Goal: Navigation & Orientation: Understand site structure

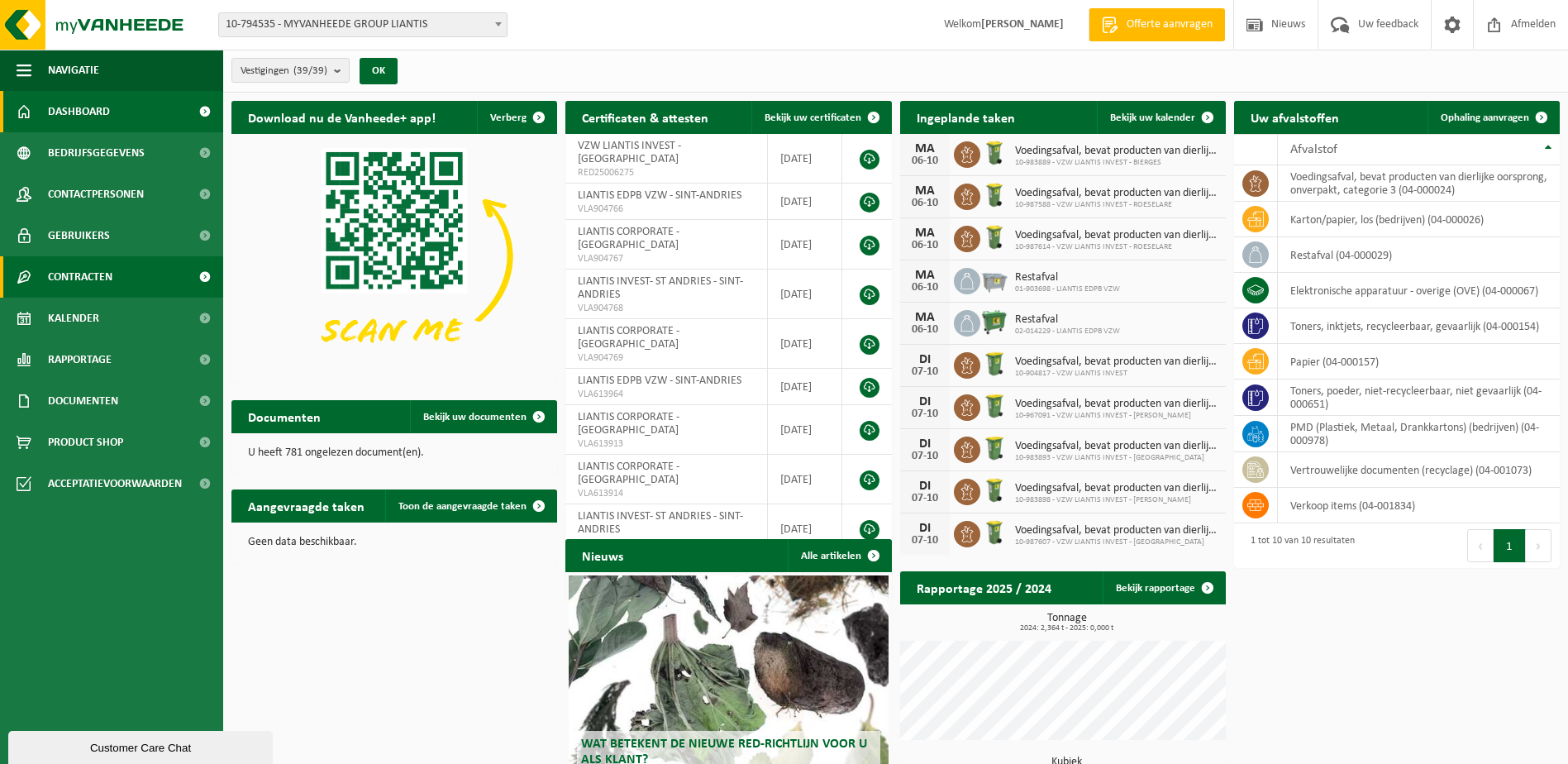
click at [72, 273] on span "Contracten" at bounding box center [80, 276] width 65 height 41
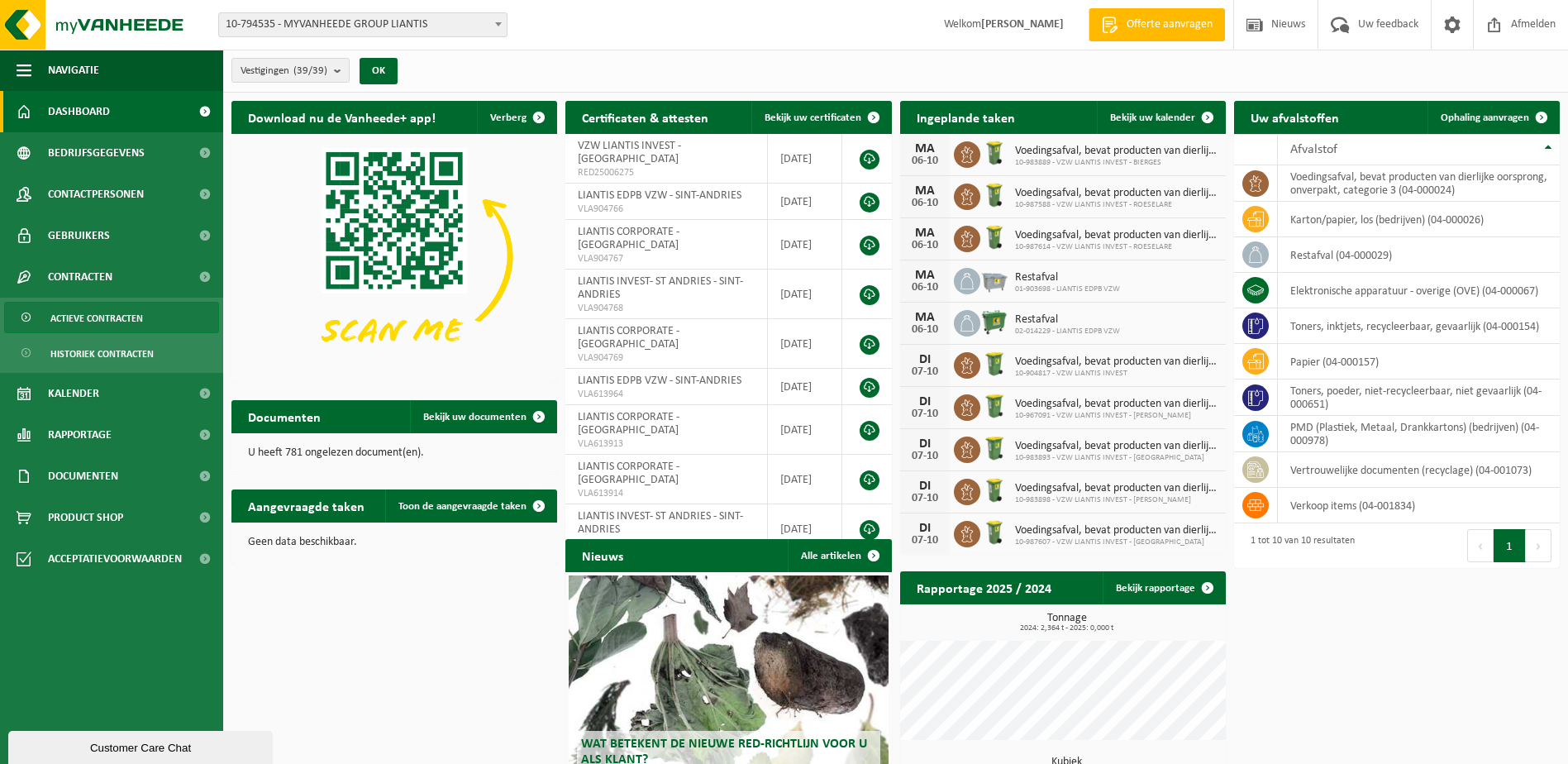
click at [117, 302] on link "Actieve contracten" at bounding box center [112, 317] width 215 height 31
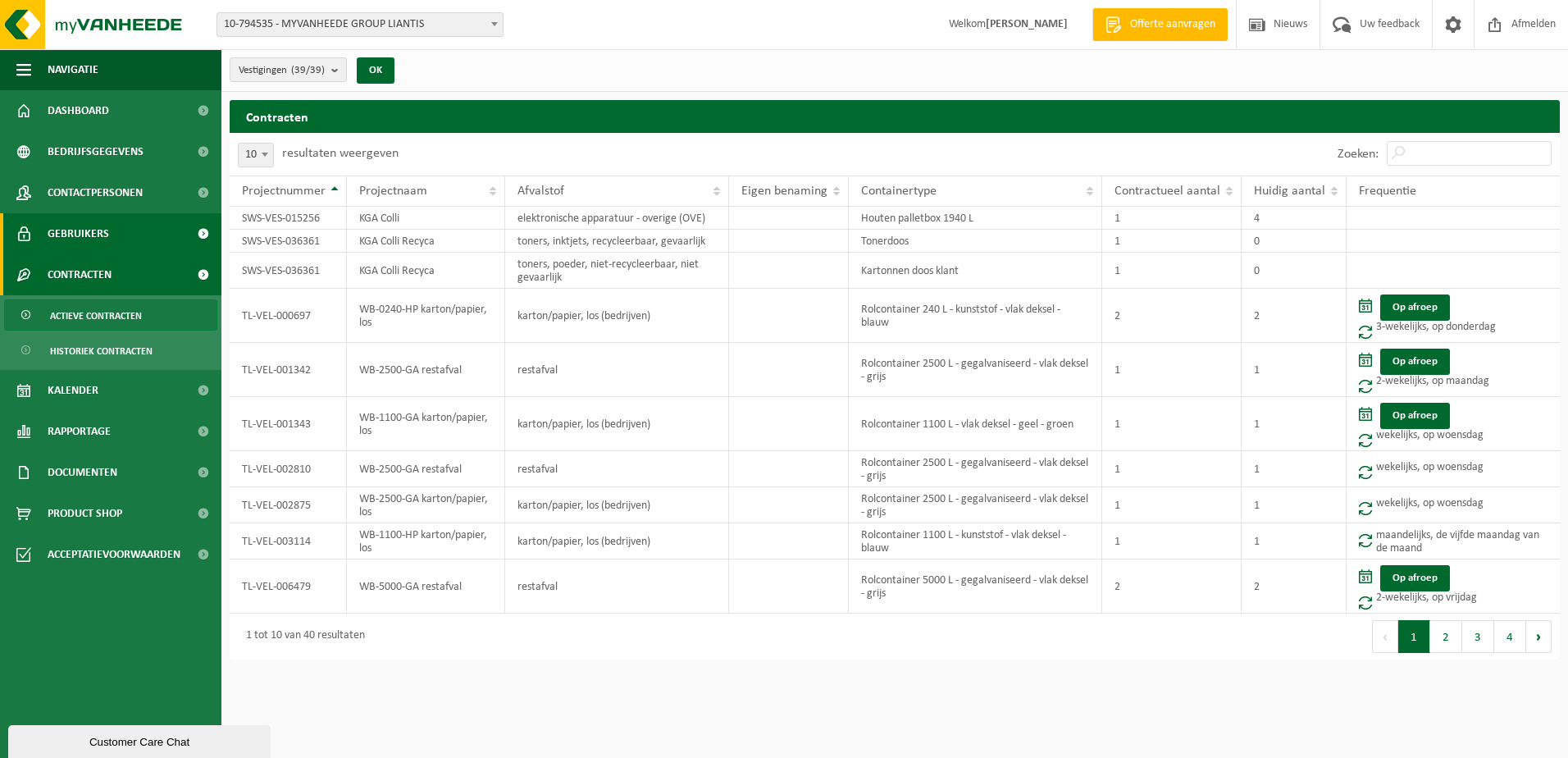
click at [103, 240] on span "Gebruikers" at bounding box center [78, 233] width 62 height 41
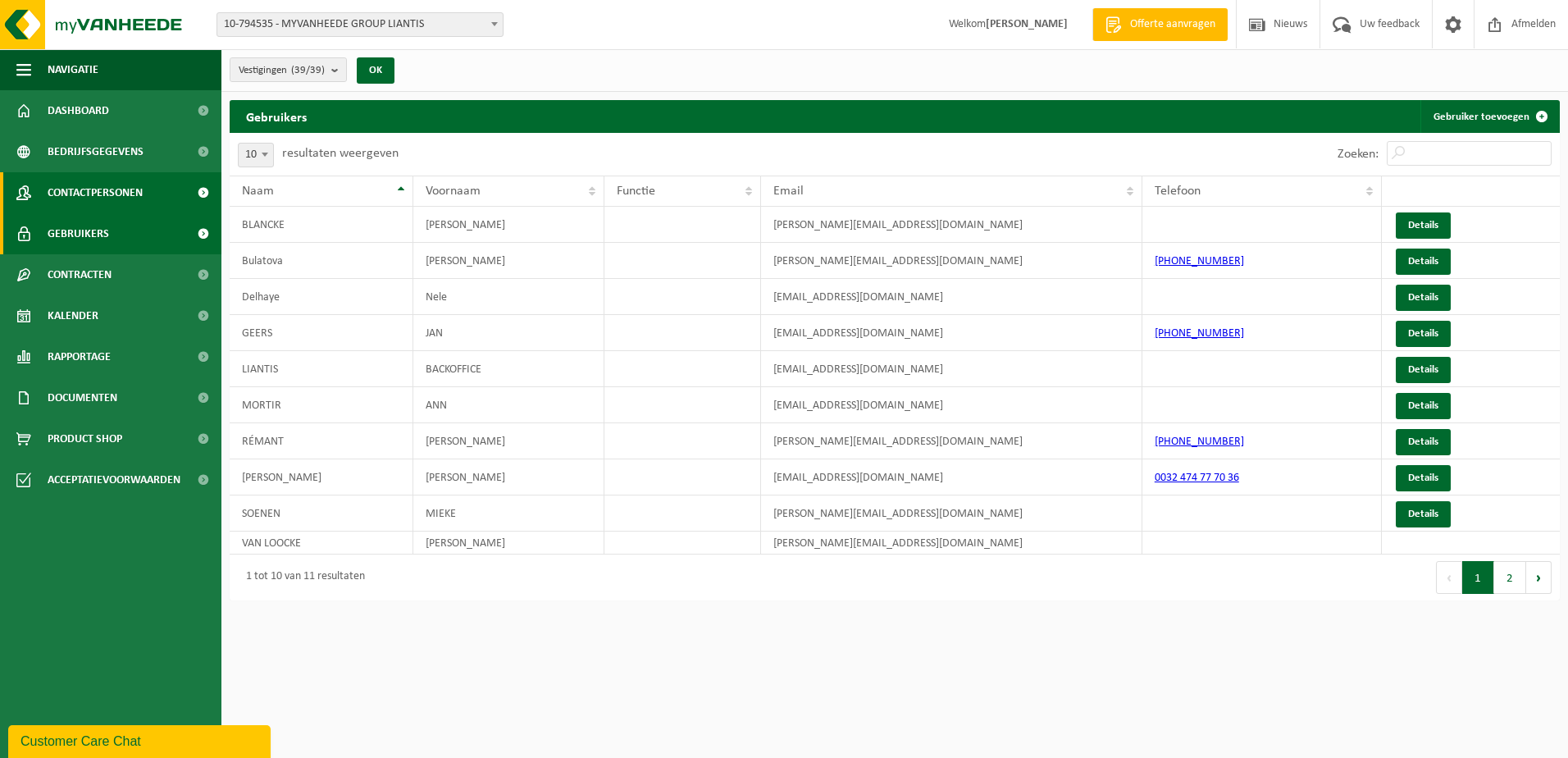
click at [97, 196] on span "Contactpersonen" at bounding box center [95, 192] width 95 height 41
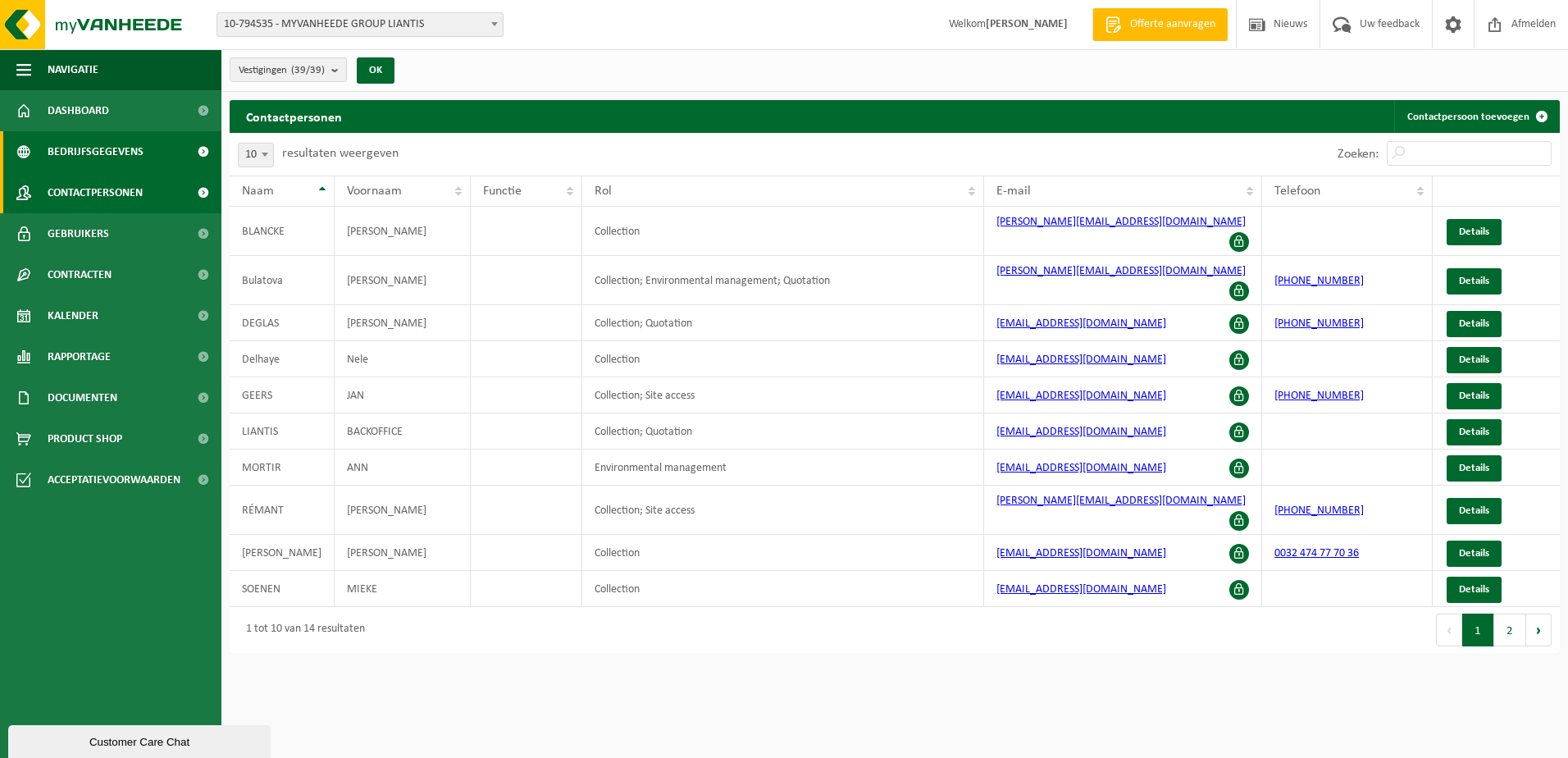
click at [97, 141] on span "Bedrijfsgegevens" at bounding box center [95, 151] width 96 height 41
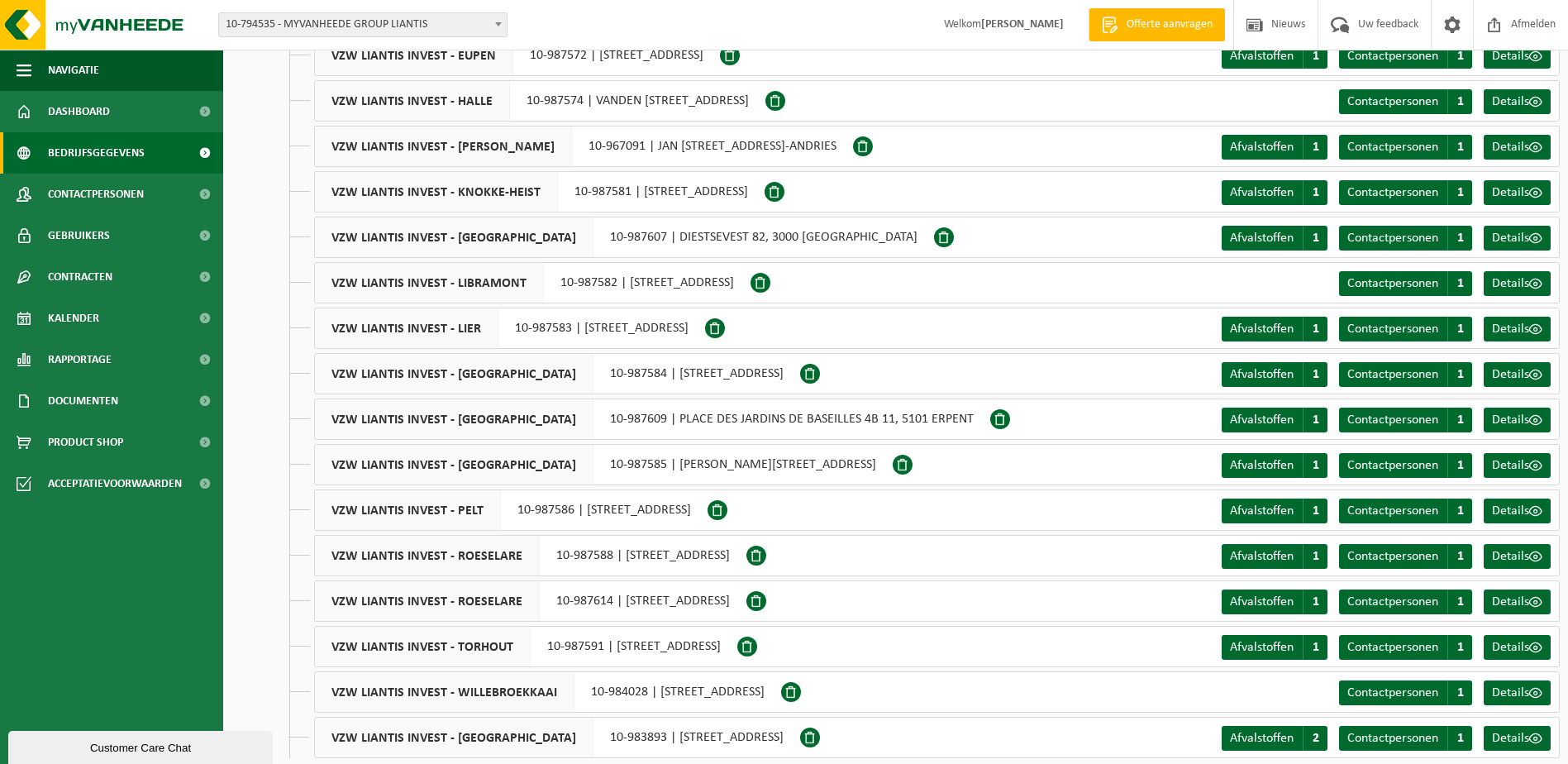
scroll to position [1138, 0]
